Goal: Transaction & Acquisition: Book appointment/travel/reservation

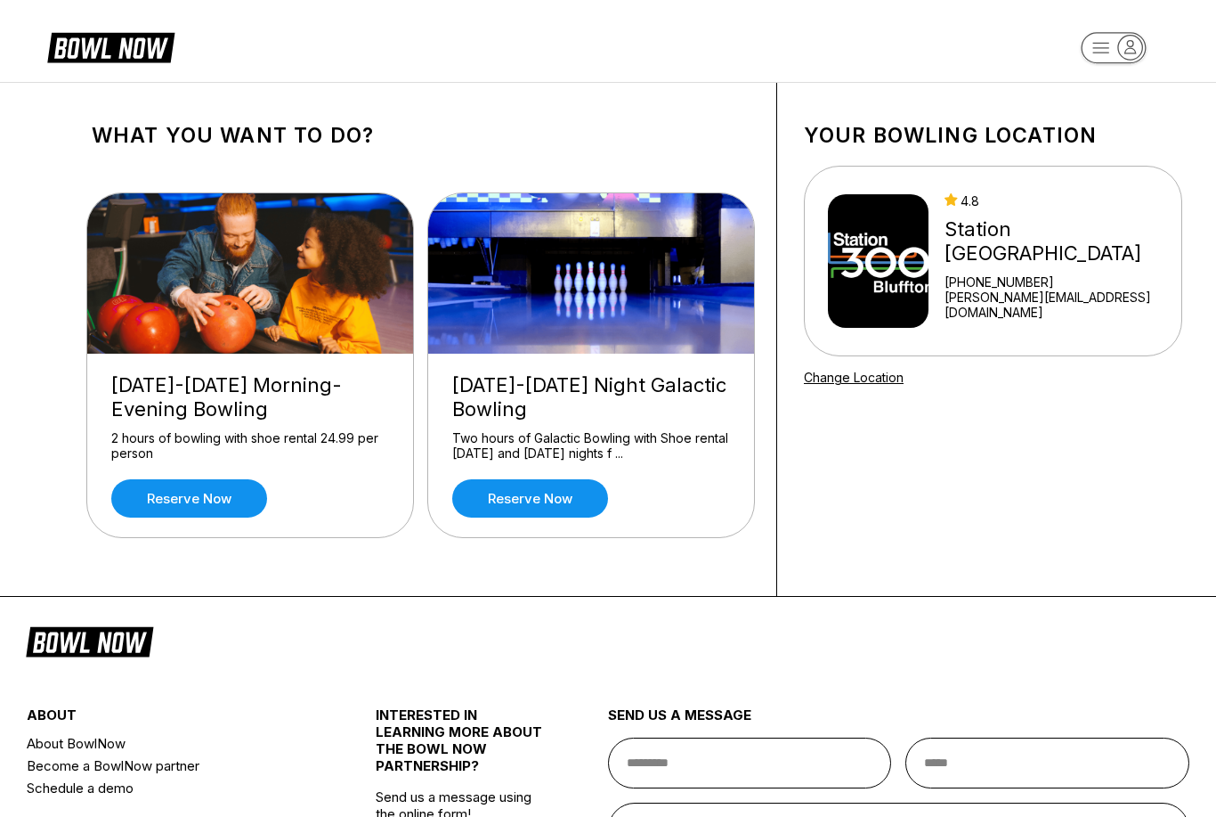
click at [215, 495] on link "Reserve now" at bounding box center [189, 498] width 156 height 38
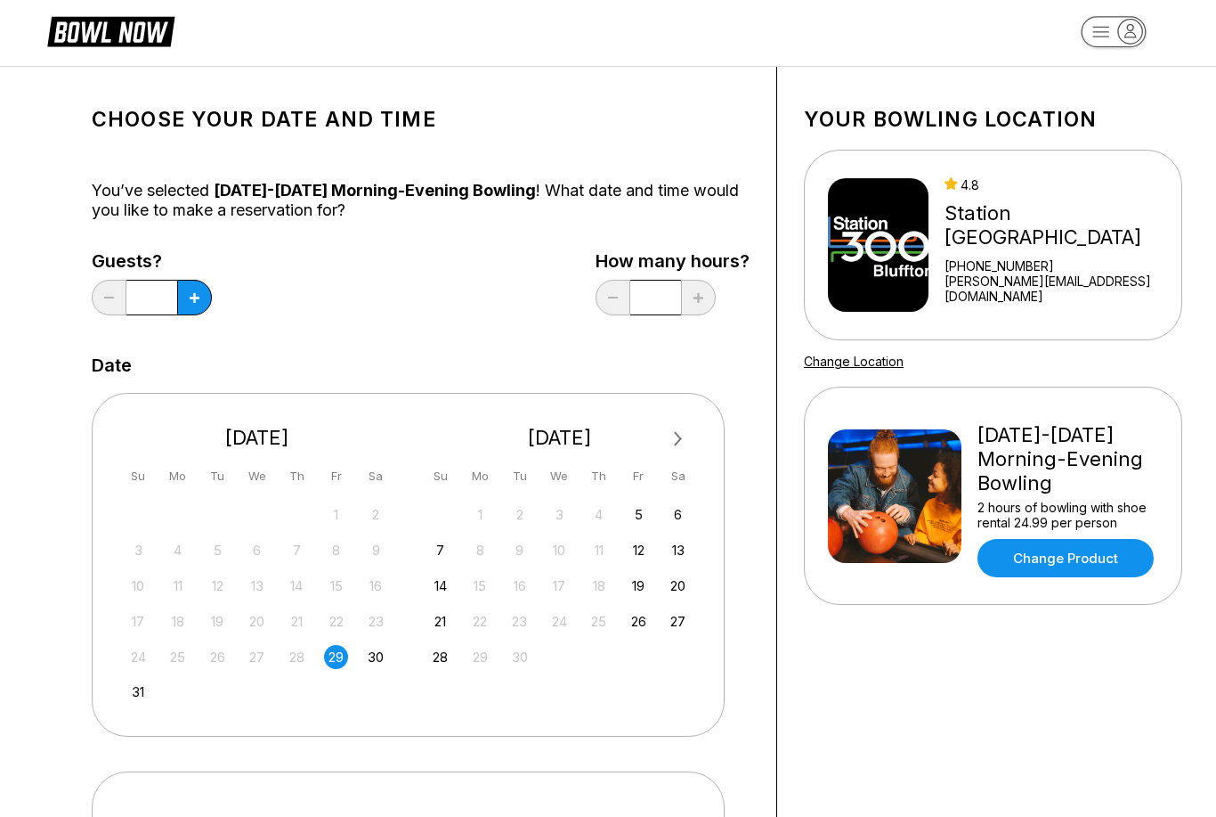
scroll to position [16, 0]
click at [384, 653] on div "30" at bounding box center [376, 657] width 24 height 24
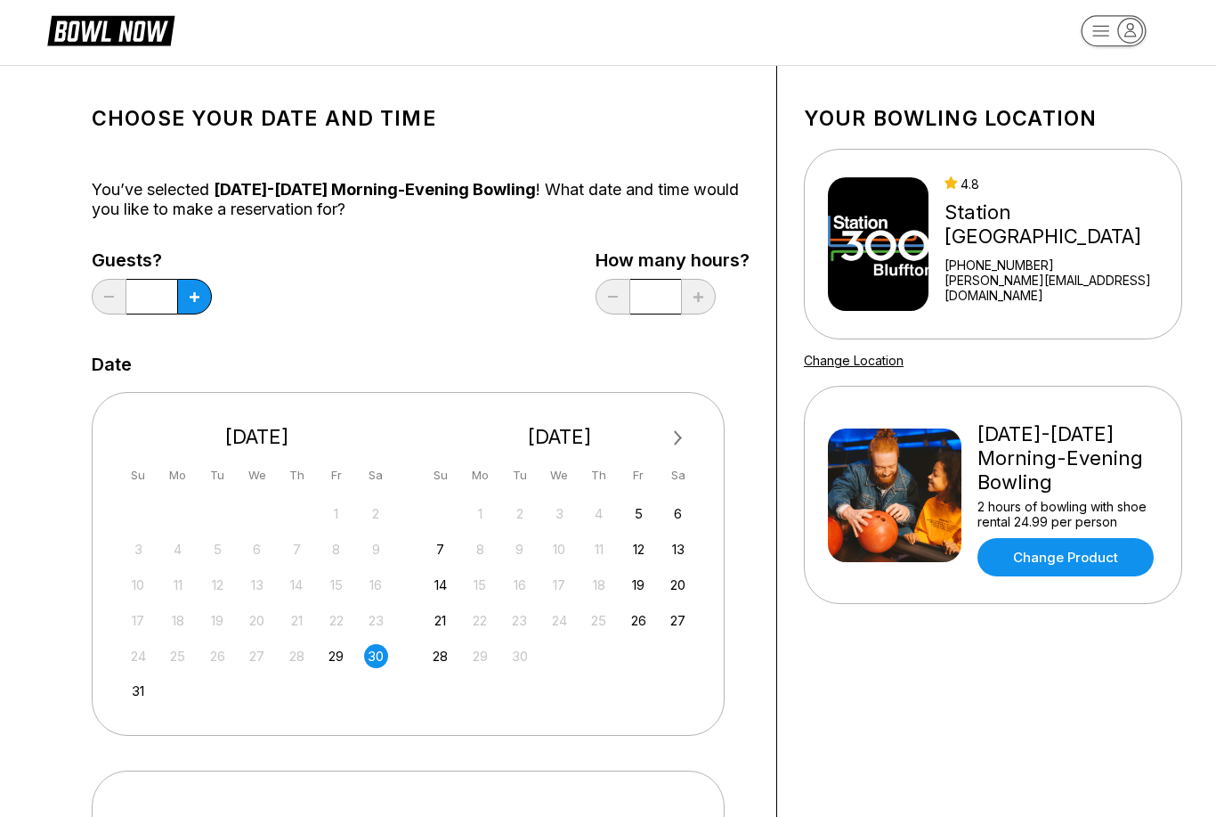
click at [199, 306] on button at bounding box center [194, 297] width 35 height 36
click at [207, 299] on button at bounding box center [194, 297] width 35 height 36
click at [206, 299] on button at bounding box center [194, 297] width 35 height 36
type input "*"
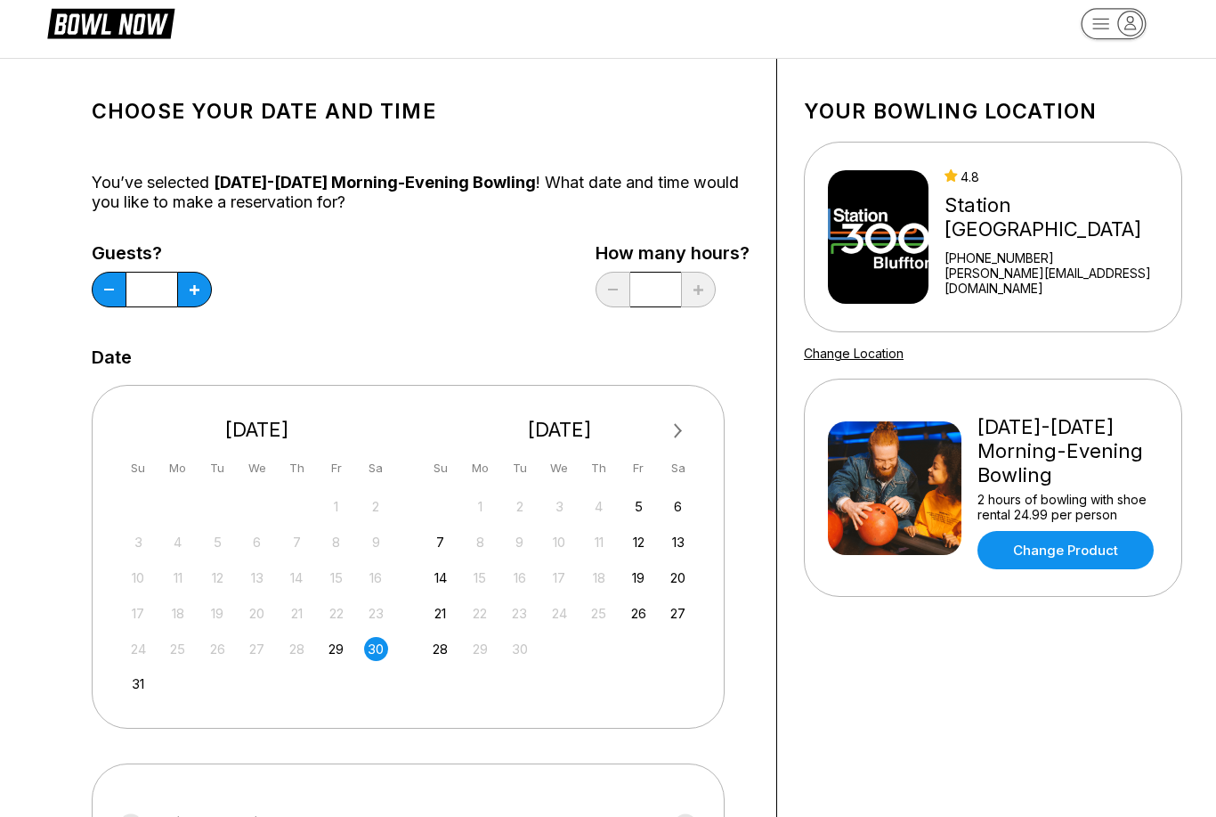
scroll to position [0, 0]
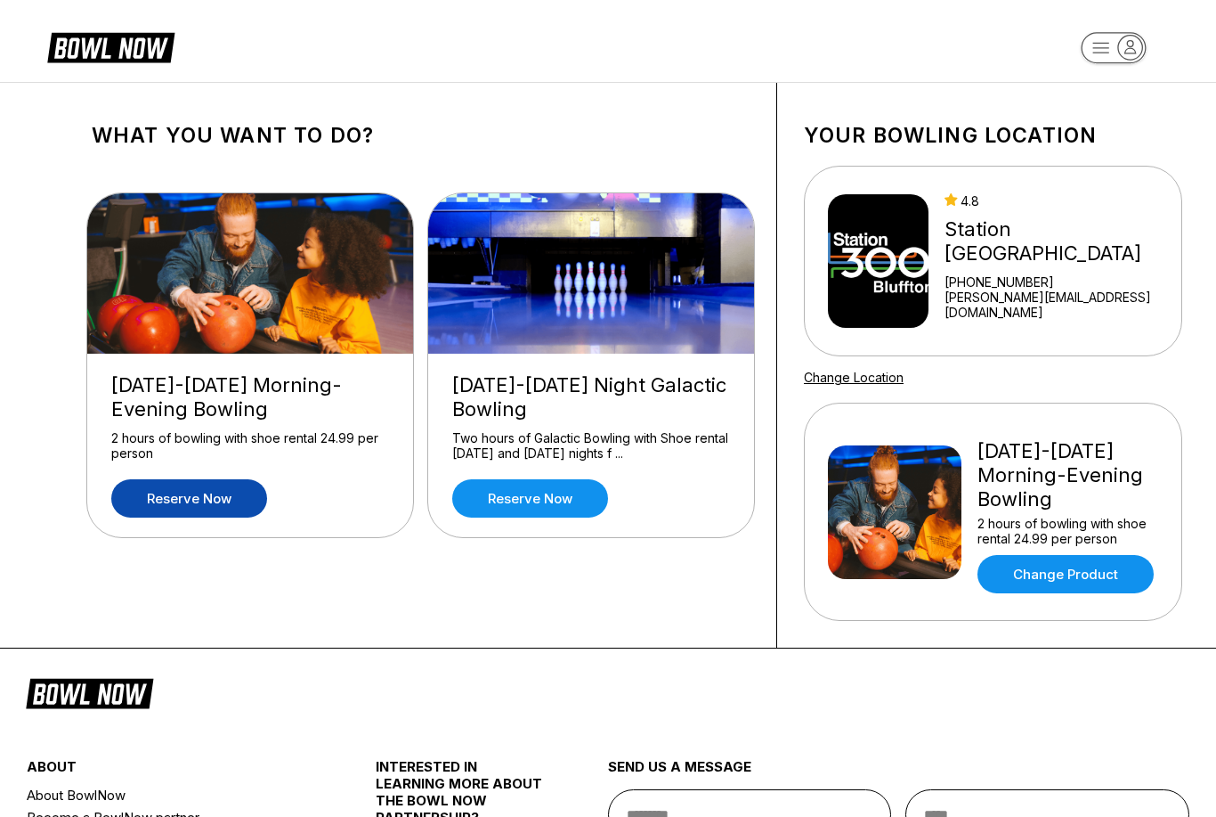
click at [538, 492] on link "Reserve now" at bounding box center [530, 498] width 156 height 38
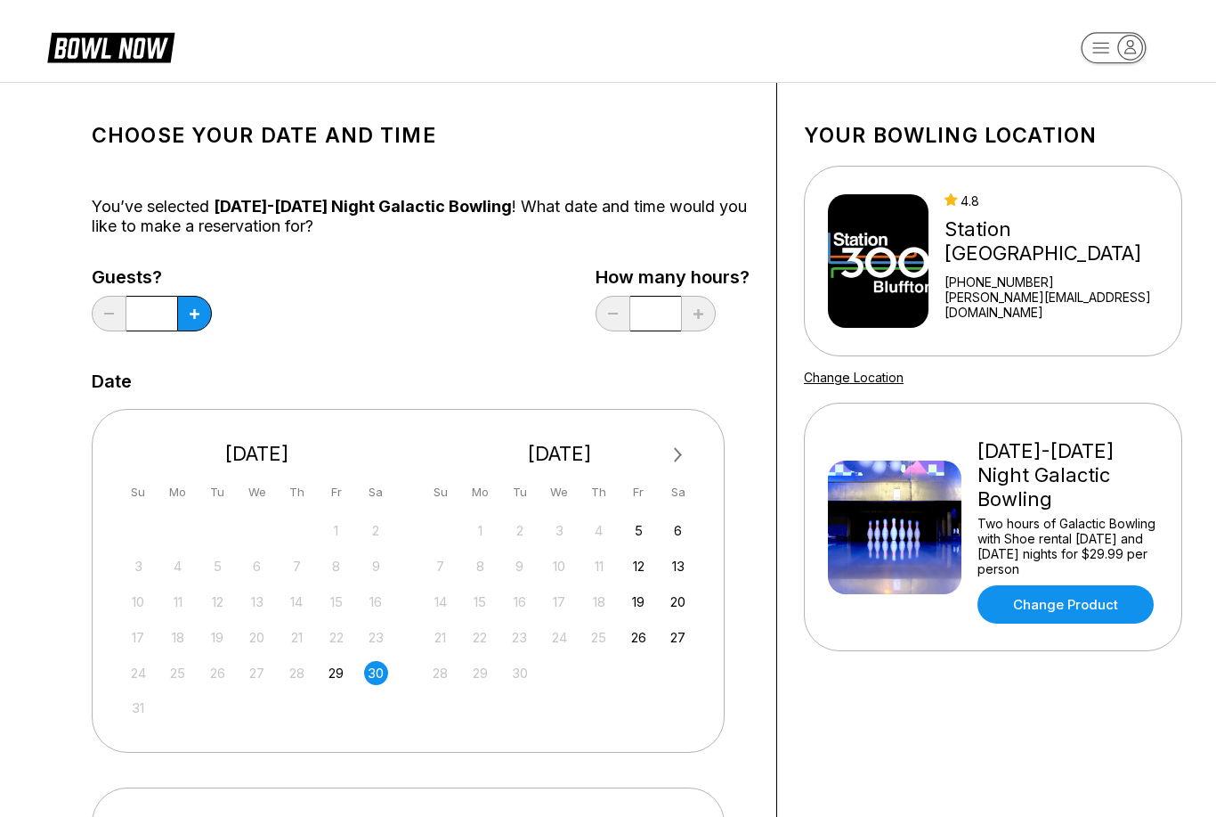
click at [373, 683] on div "30" at bounding box center [376, 673] width 24 height 24
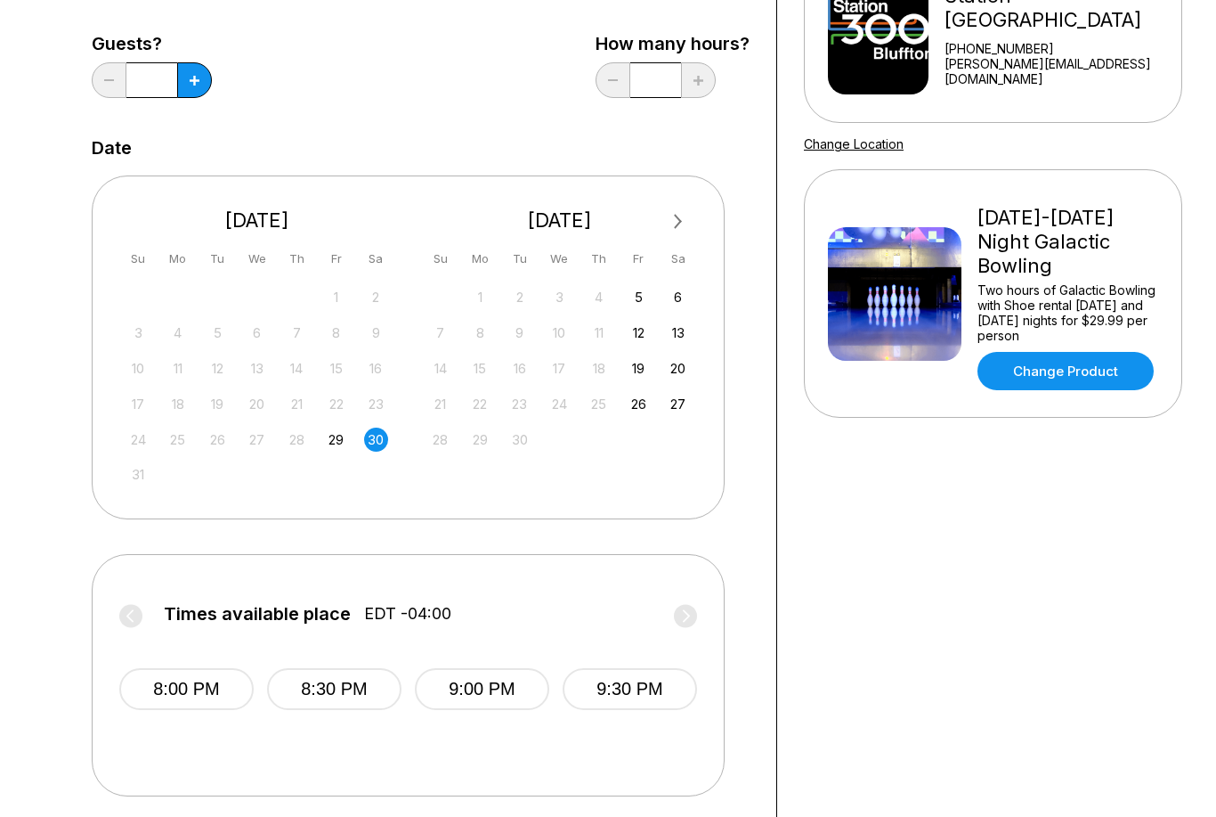
scroll to position [333, 0]
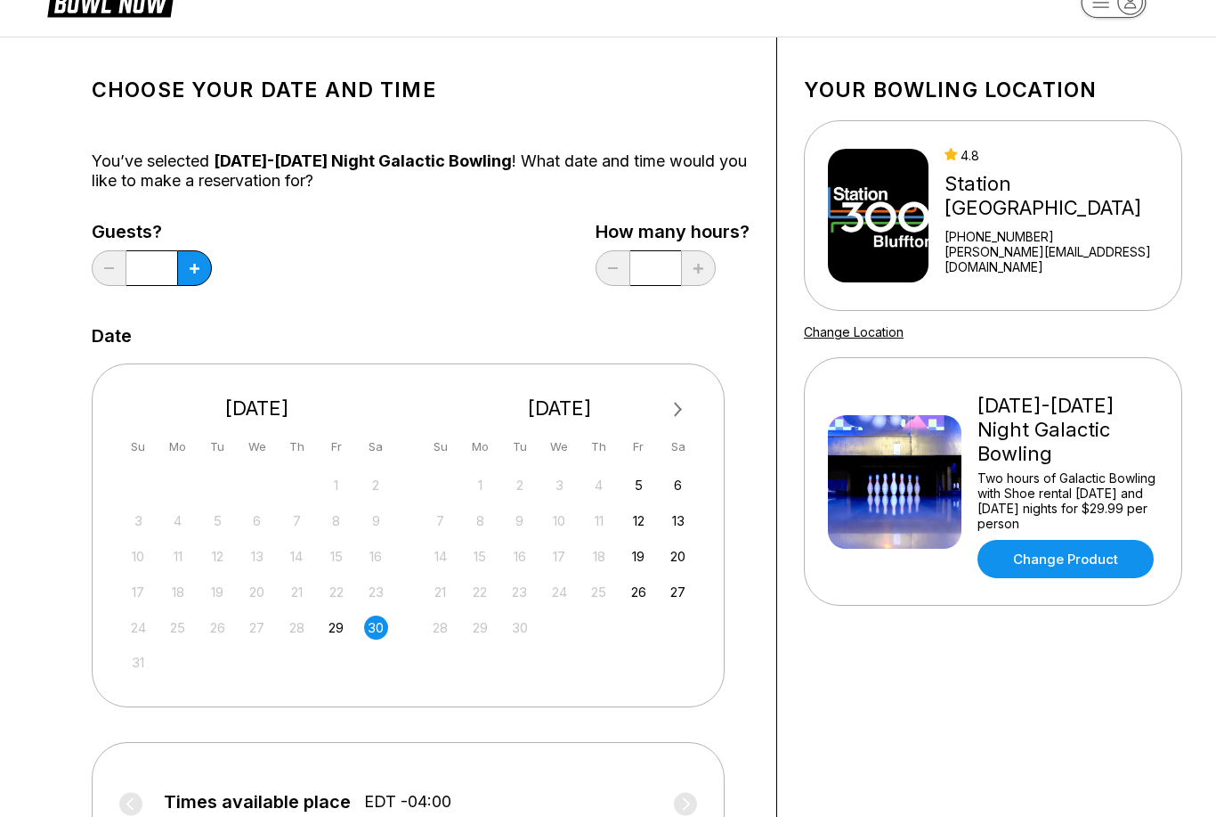
click at [198, 270] on icon at bounding box center [195, 269] width 10 height 10
click at [198, 269] on icon at bounding box center [195, 269] width 10 height 10
click at [196, 268] on icon at bounding box center [195, 269] width 10 height 10
type input "*"
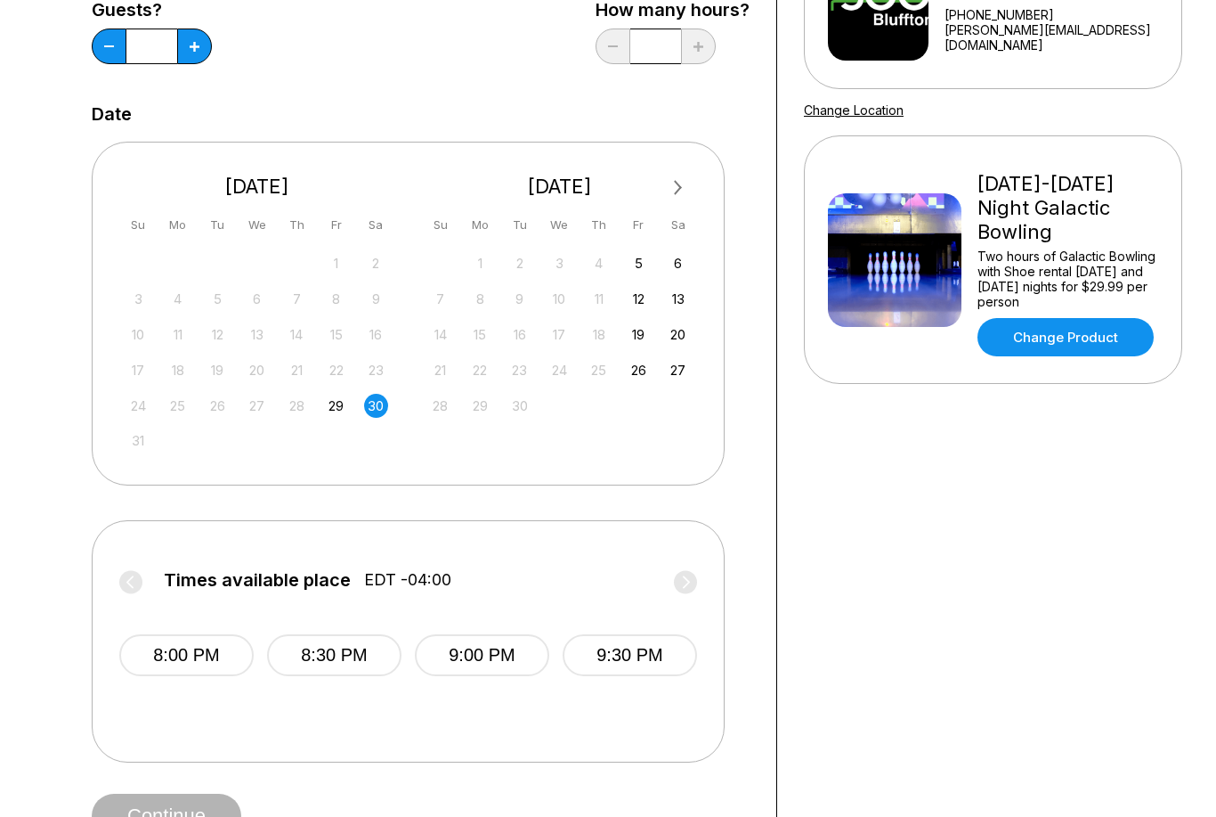
scroll to position [0, 0]
